Goal: Task Accomplishment & Management: Manage account settings

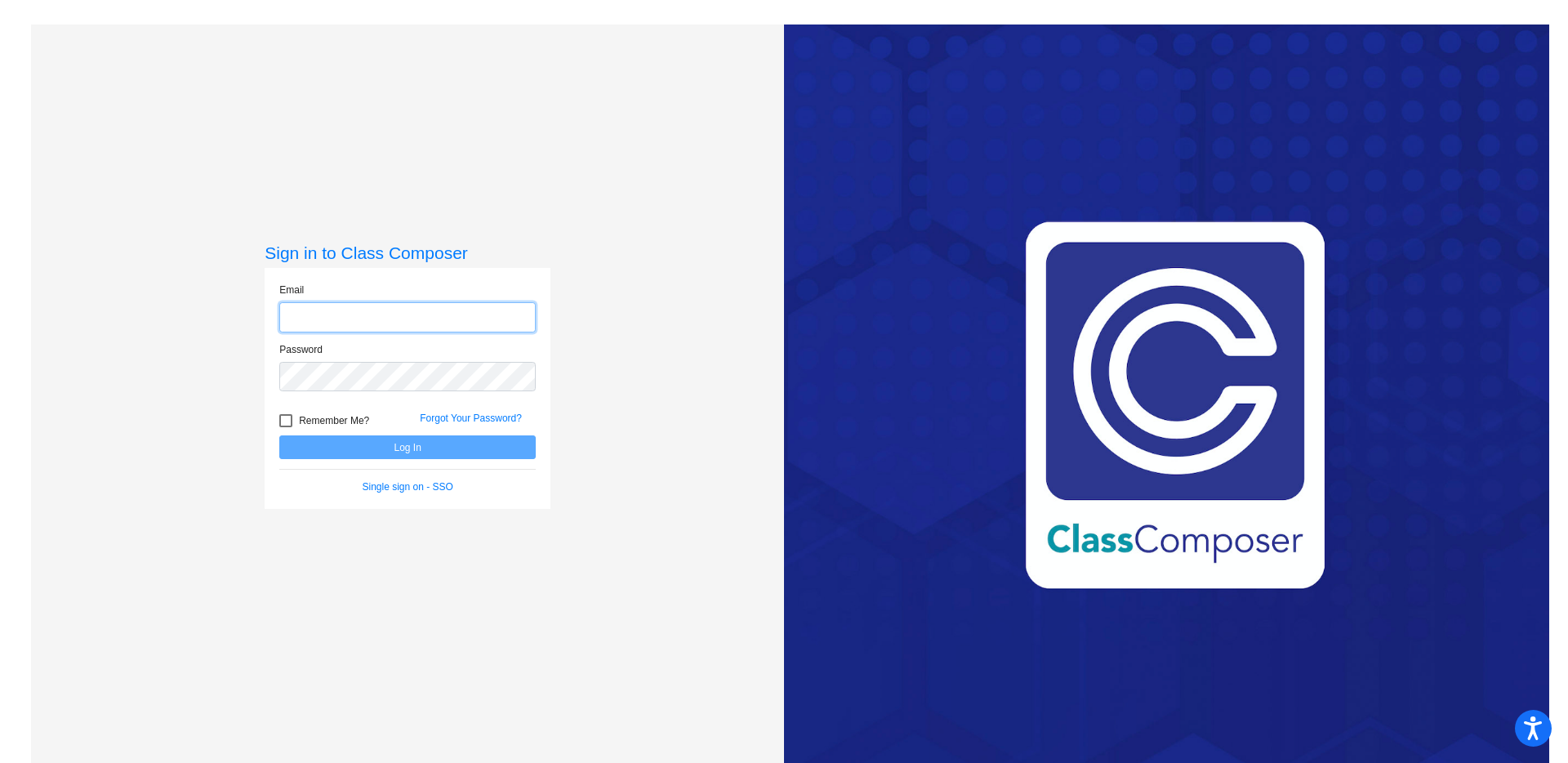
type input "[EMAIL_ADDRESS][DOMAIN_NAME]"
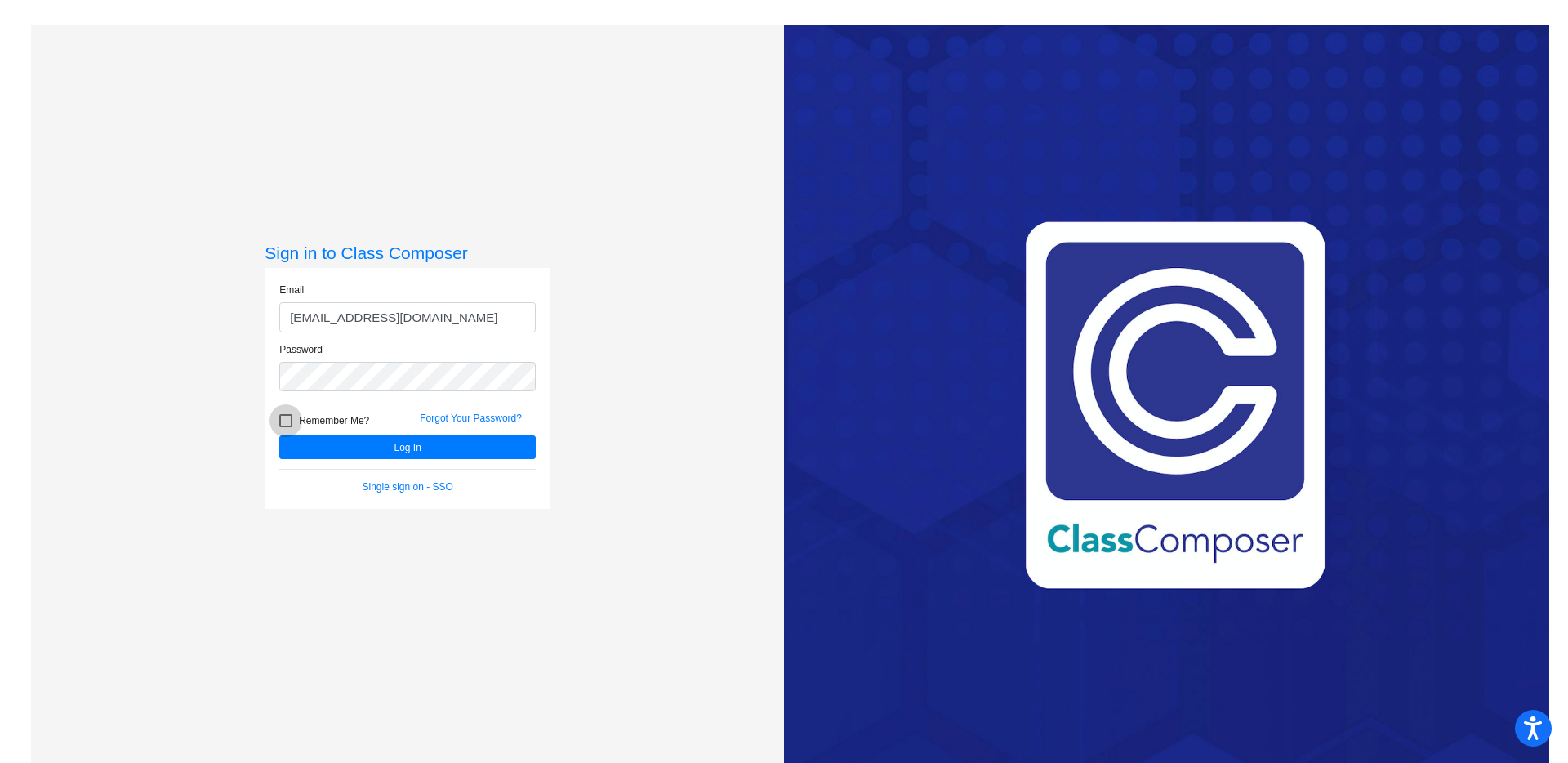
click at [284, 419] on div at bounding box center [286, 421] width 13 height 13
click at [285, 427] on input "Remember Me?" at bounding box center [285, 427] width 1 height 1
checkbox input "true"
click at [293, 440] on button "Log In" at bounding box center [408, 447] width 256 height 23
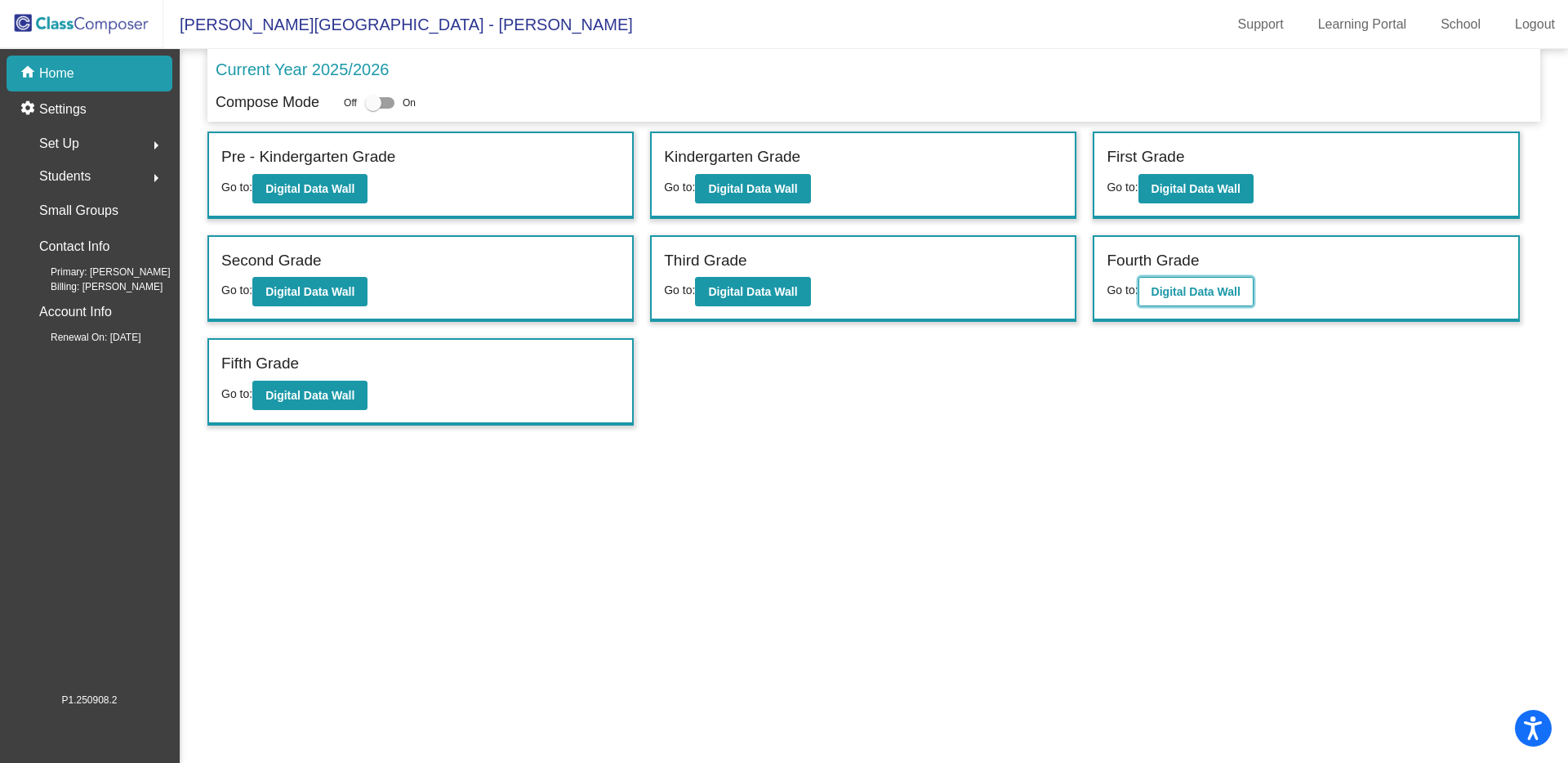
click at [1180, 295] on b "Digital Data Wall" at bounding box center [1195, 292] width 89 height 13
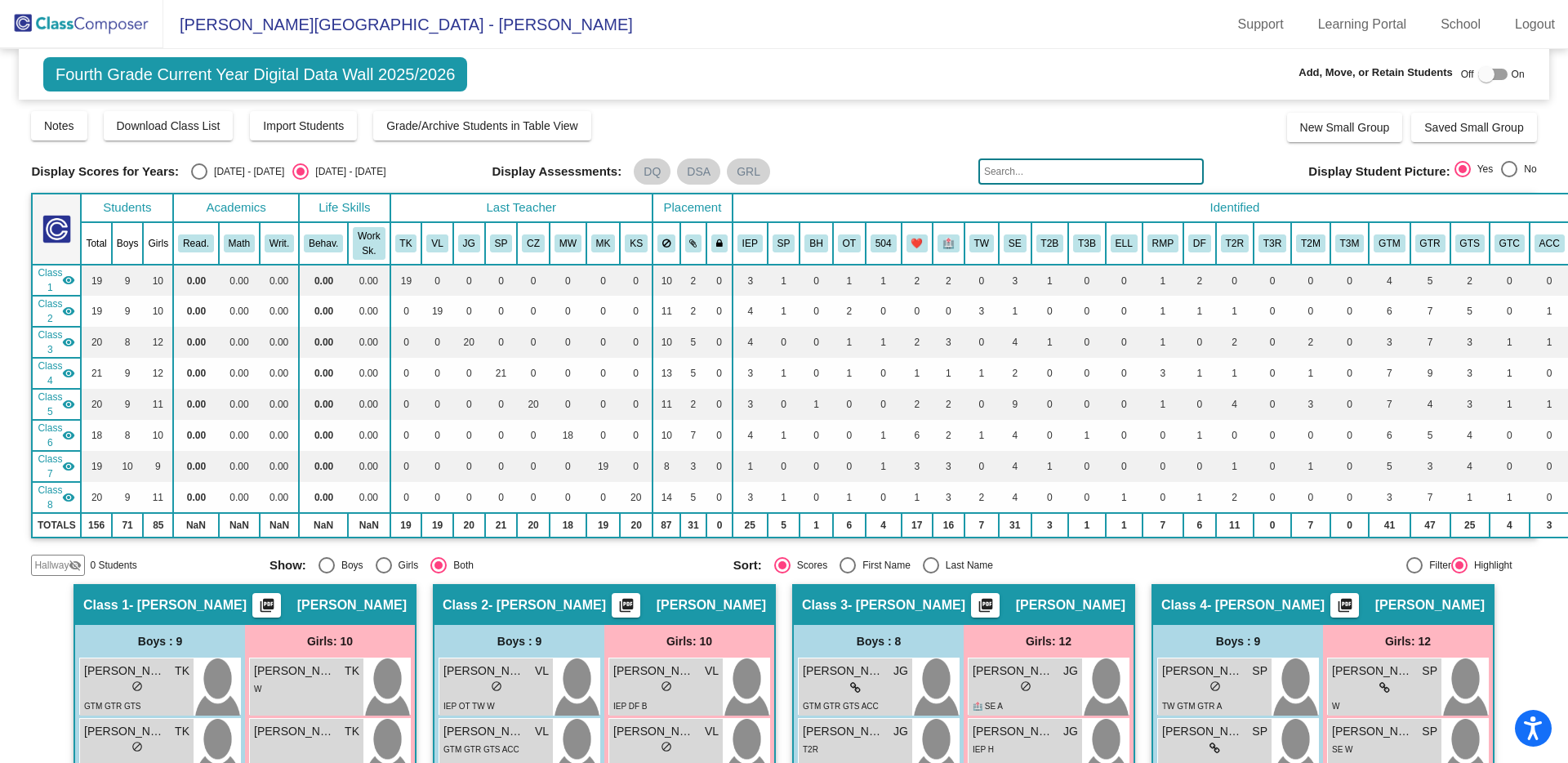
click at [1406, 567] on div at bounding box center [1414, 565] width 17 height 17
click at [1413, 573] on input "Filter" at bounding box center [1413, 573] width 1 height 1
radio input "true"
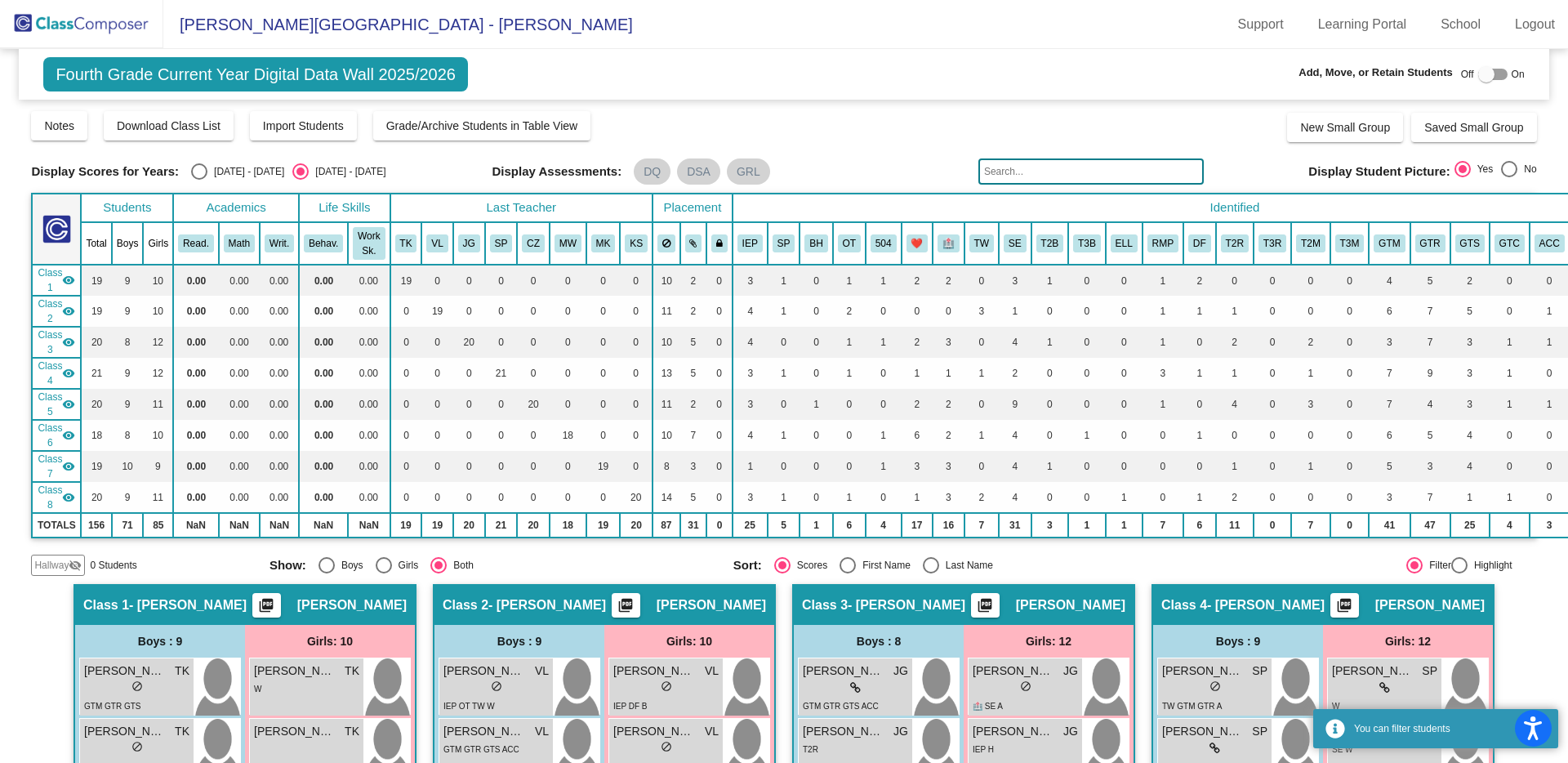
click at [1035, 168] on input "text" at bounding box center [1091, 171] width 225 height 26
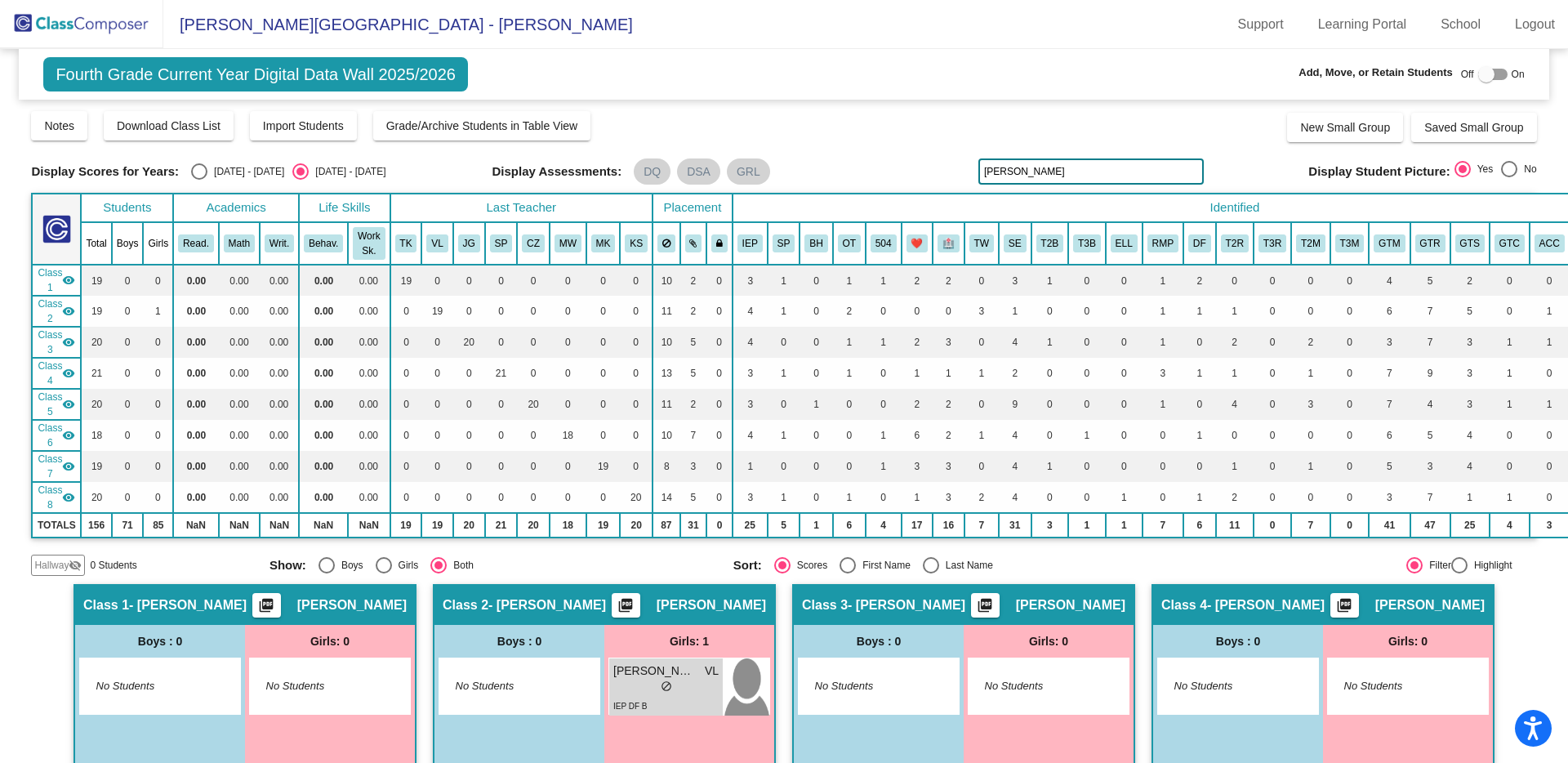
type input "[PERSON_NAME]"
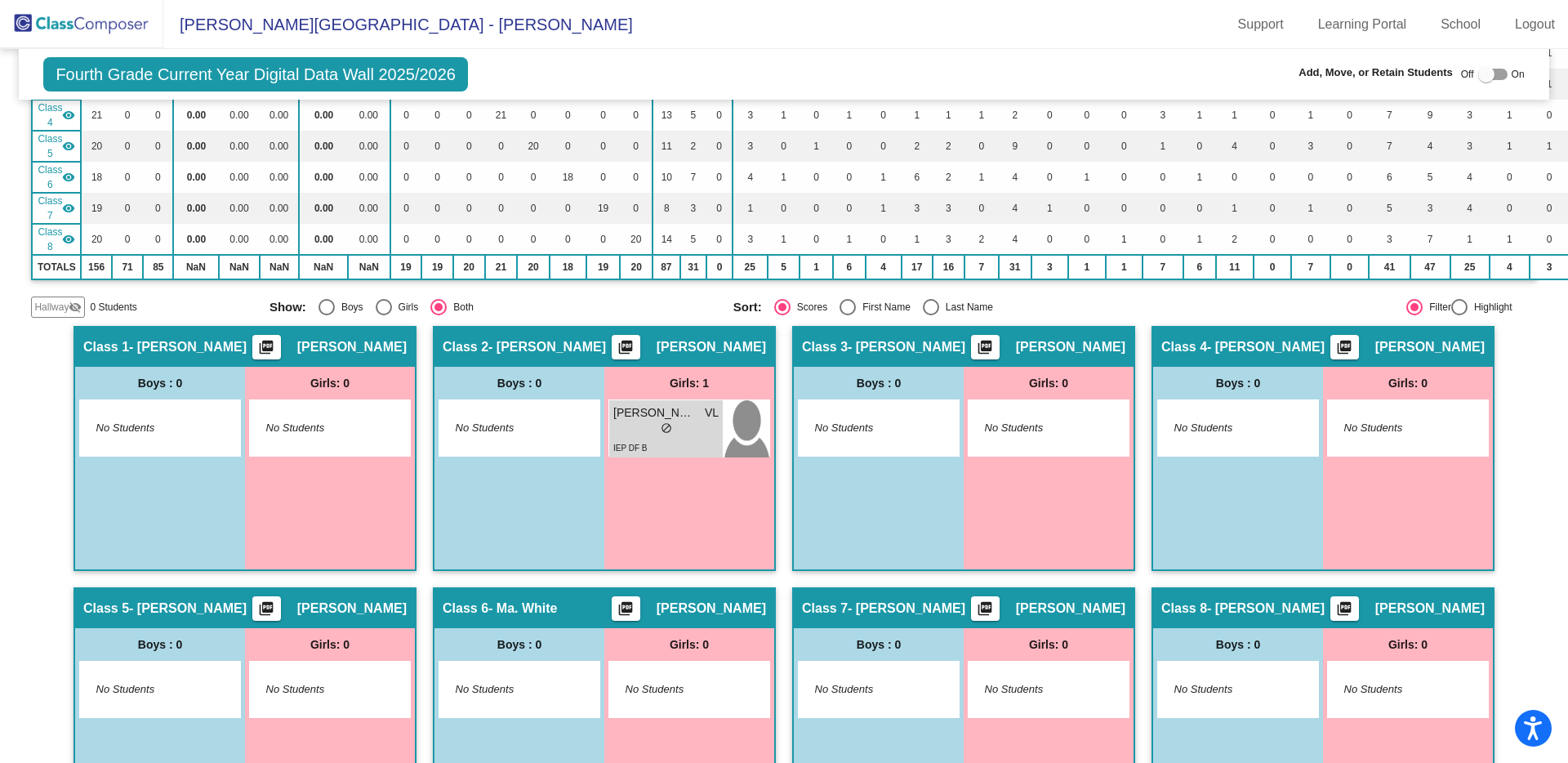
scroll to position [261, 0]
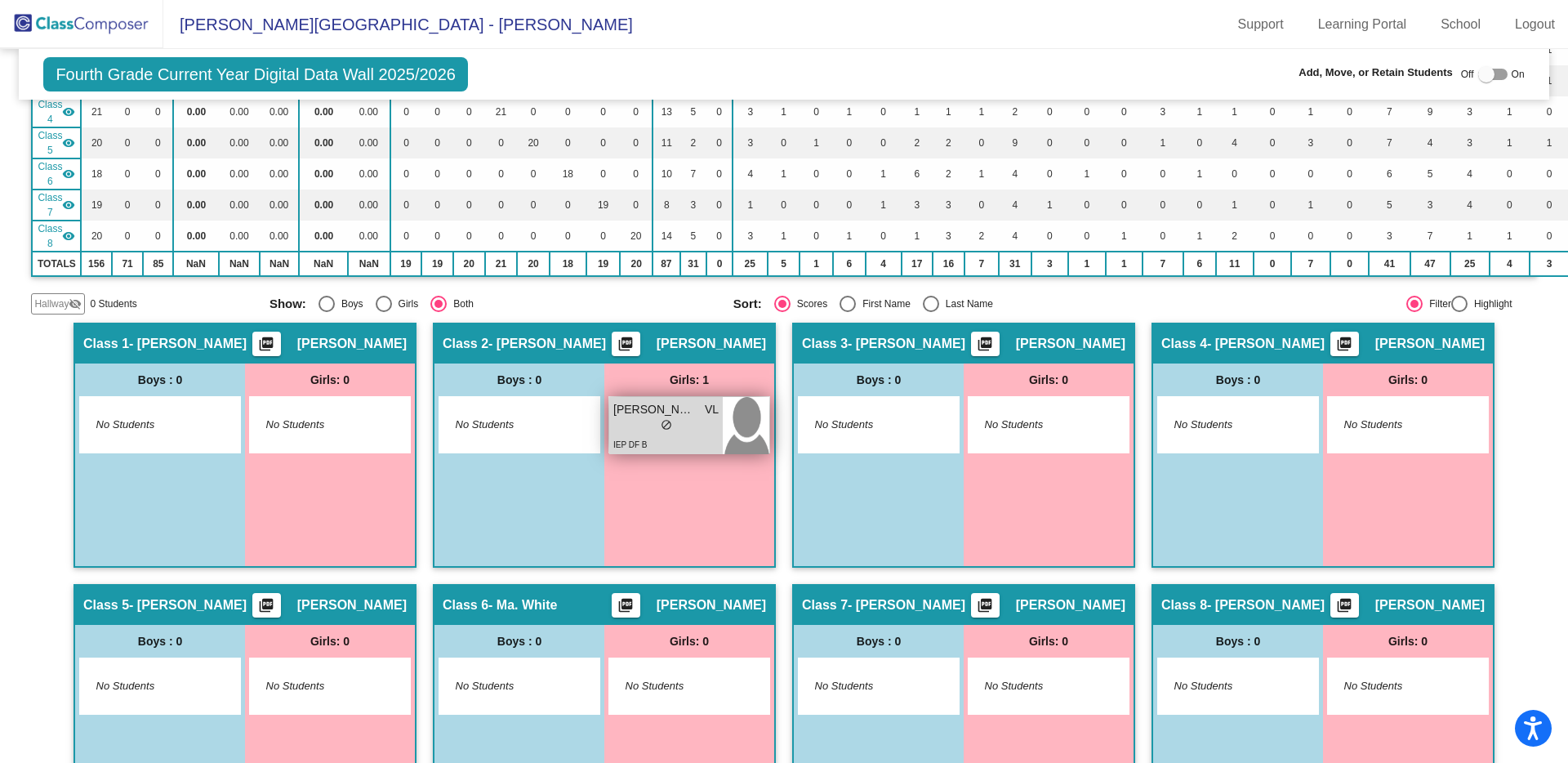
click at [676, 434] on div "lock do_not_disturb_alt" at bounding box center [665, 427] width 106 height 17
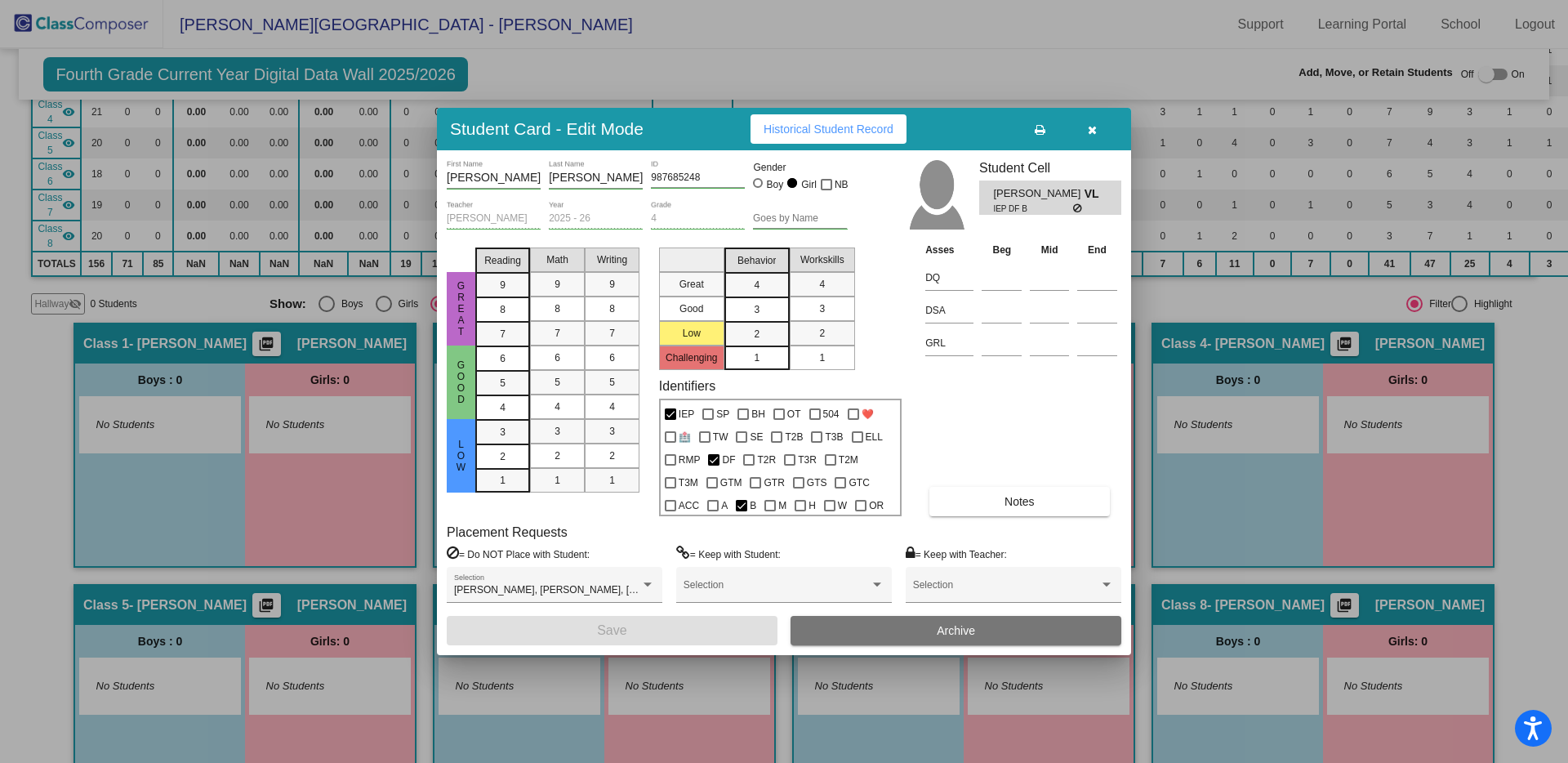
click at [1010, 506] on span "Notes" at bounding box center [1019, 502] width 30 height 13
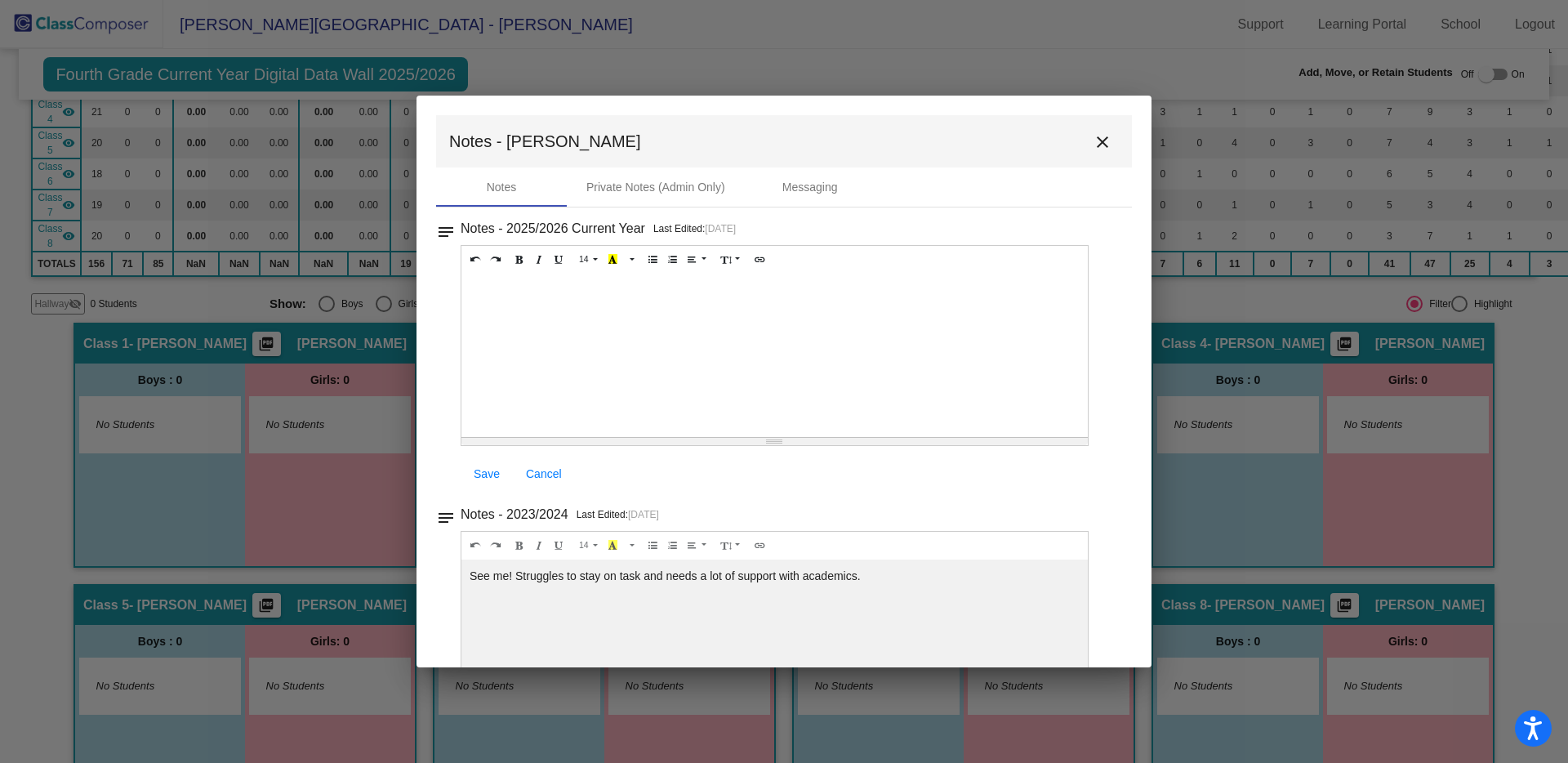
click at [500, 299] on div at bounding box center [774, 355] width 626 height 163
click at [470, 285] on div "[DATE]. - [PERSON_NAME] 4th Grade [PERSON_NAME][GEOGRAPHIC_DATA]" at bounding box center [774, 355] width 626 height 163
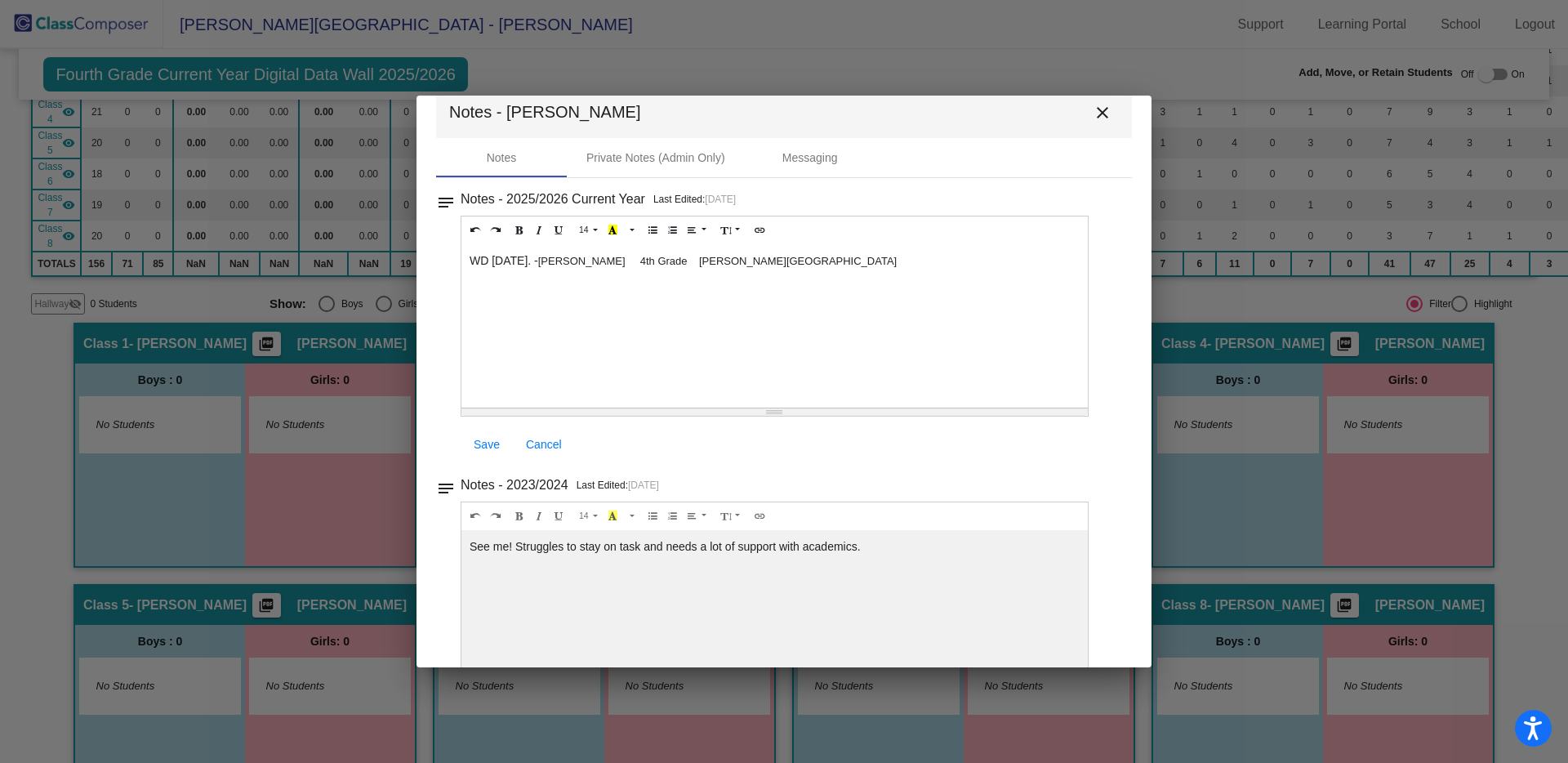
scroll to position [0, 0]
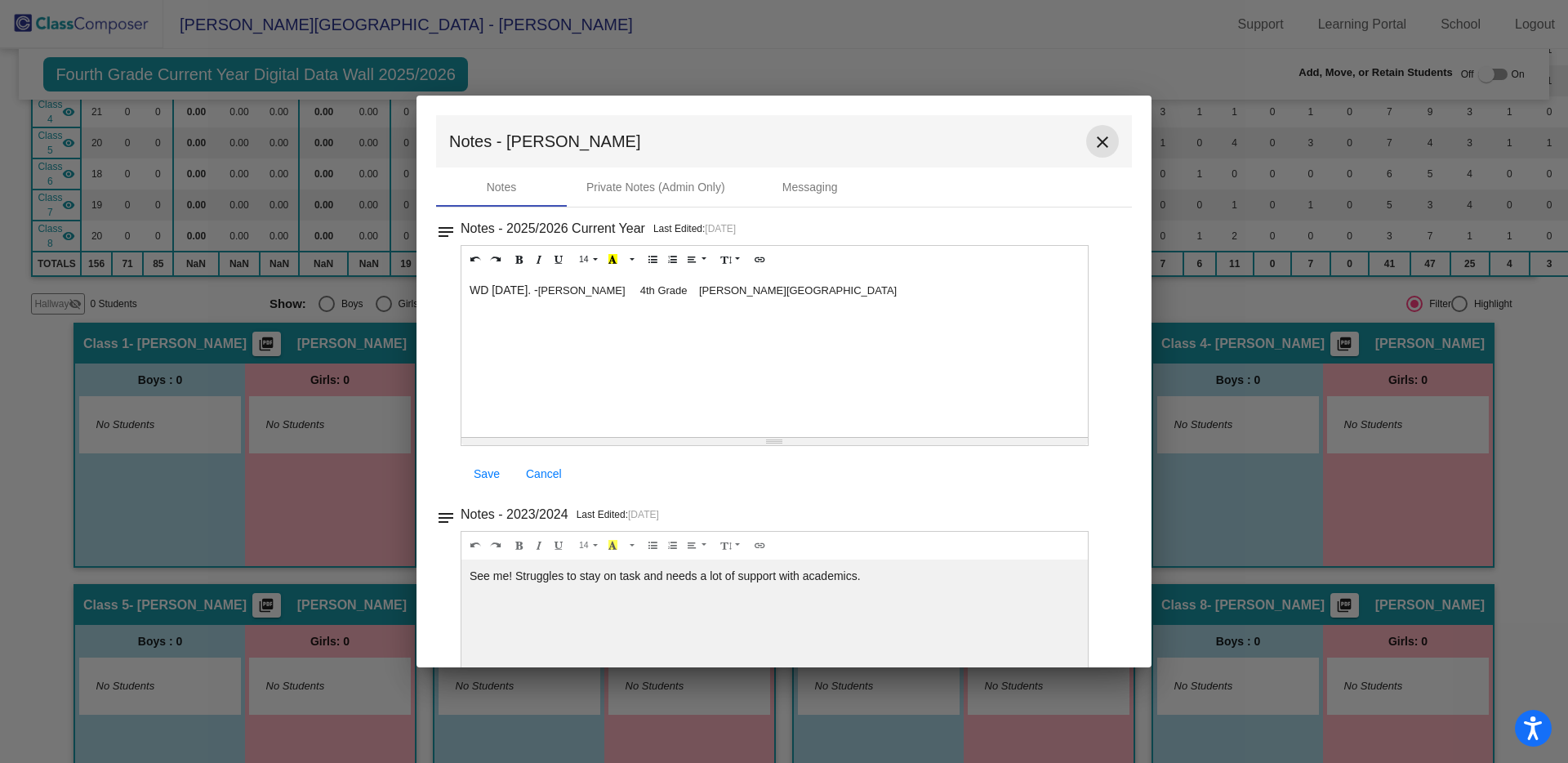
click at [1096, 142] on mat-icon "close" at bounding box center [1102, 142] width 20 height 20
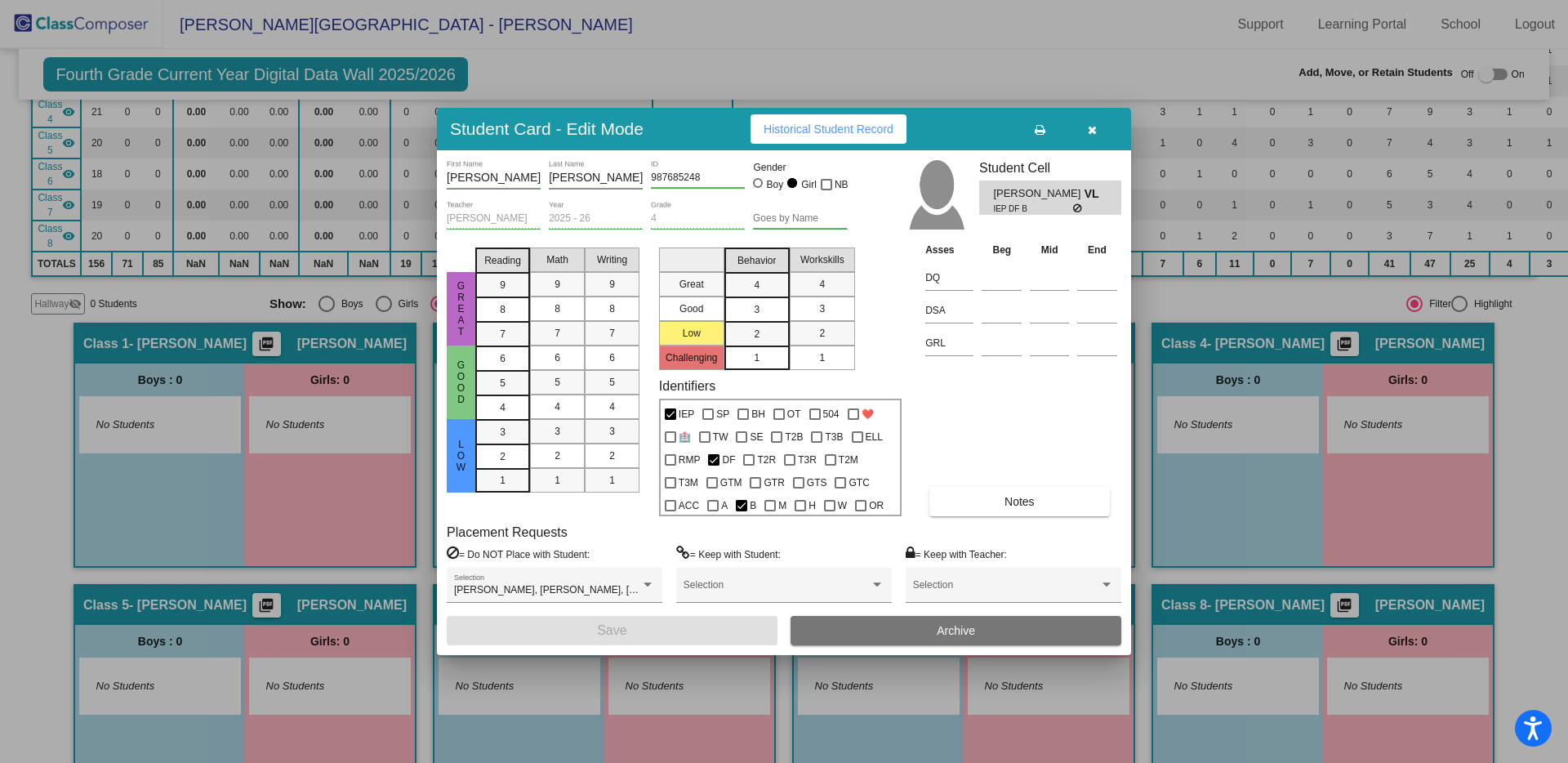
click at [934, 628] on button "Archive" at bounding box center [956, 630] width 331 height 29
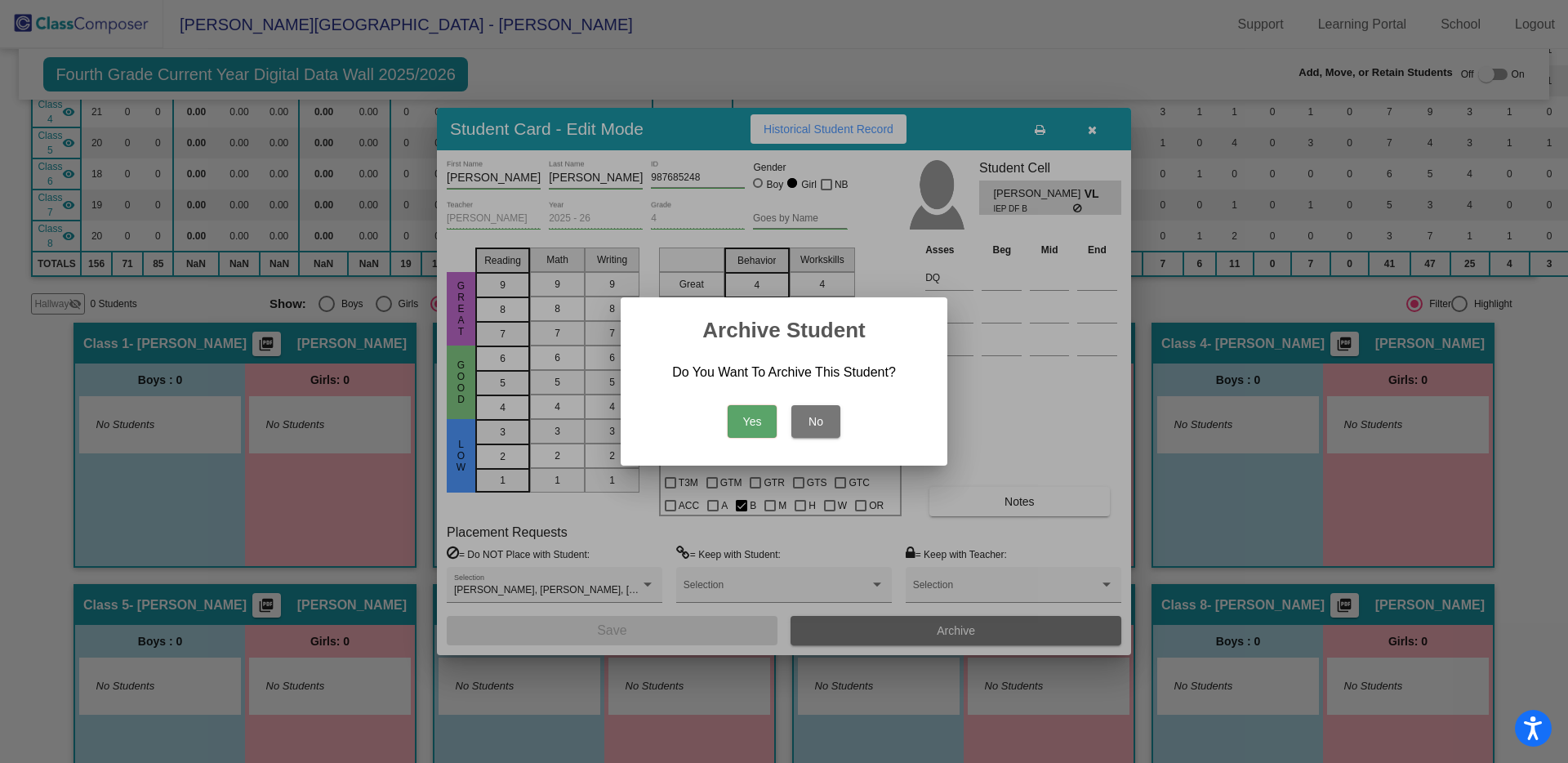
click at [754, 420] on button "Yes" at bounding box center [752, 421] width 49 height 32
